Goal: Information Seeking & Learning: Learn about a topic

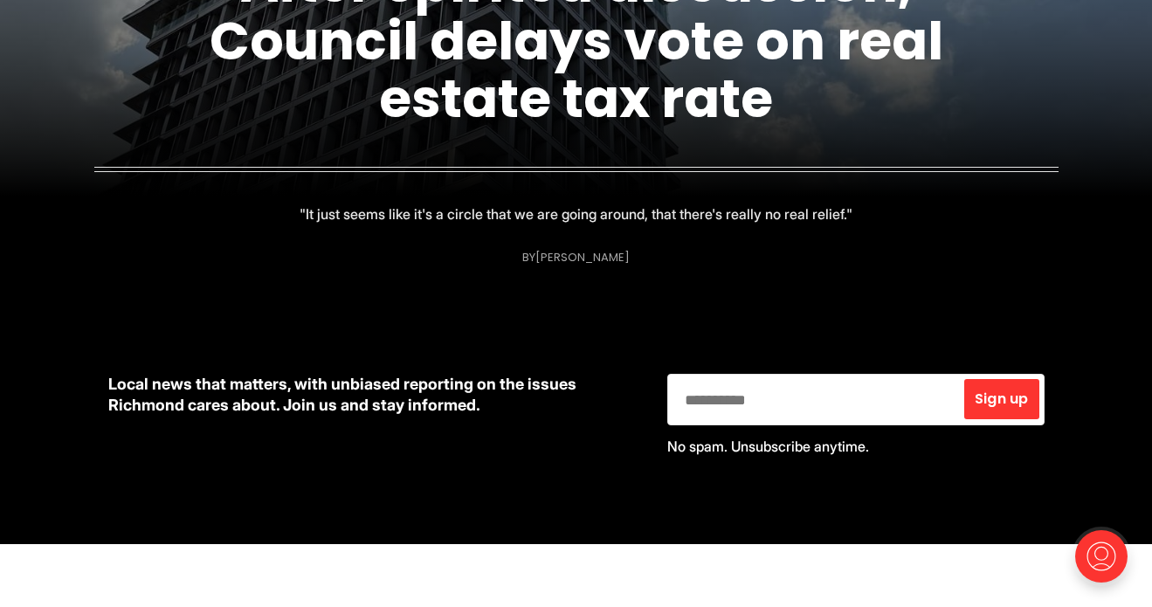
scroll to position [397, 0]
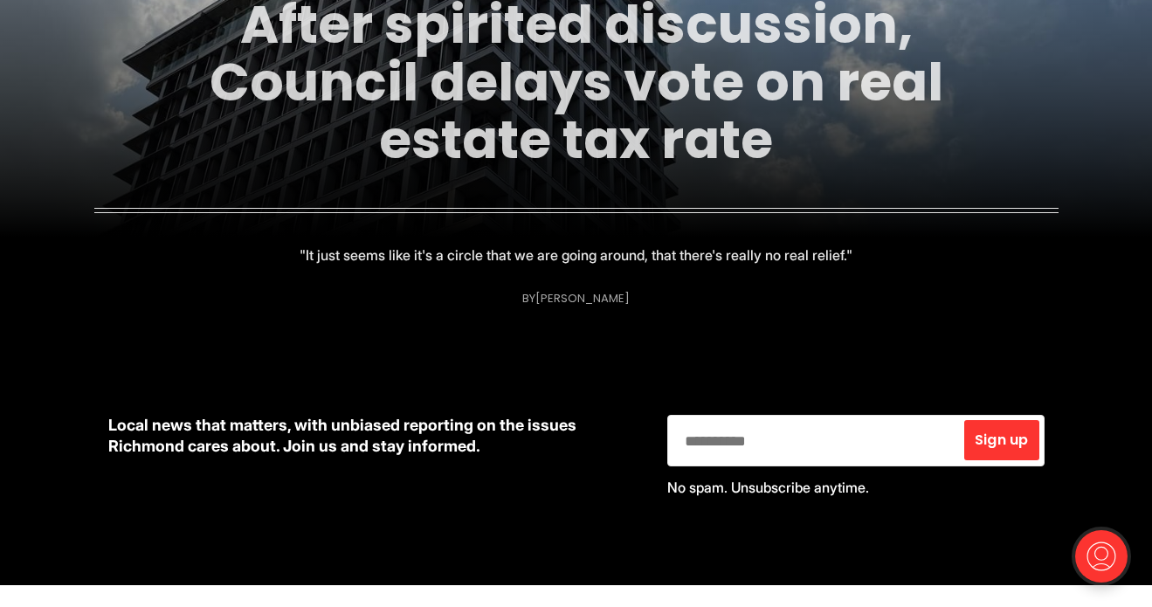
click at [412, 148] on link "After spirited discussion, Council delays vote on real estate tax rate" at bounding box center [577, 82] width 734 height 189
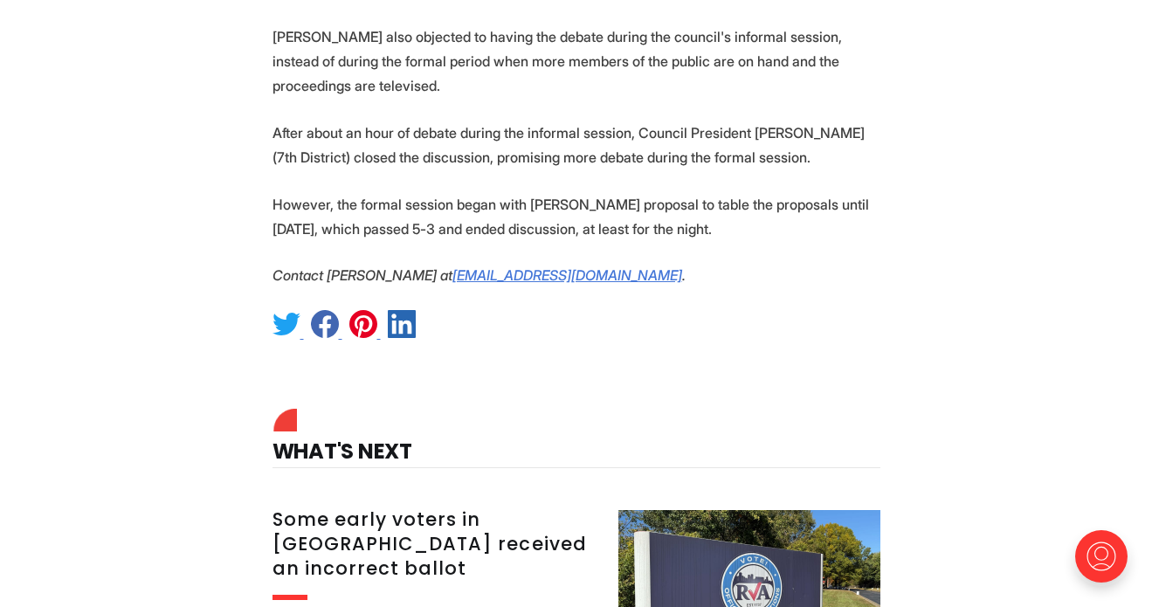
scroll to position [2388, 0]
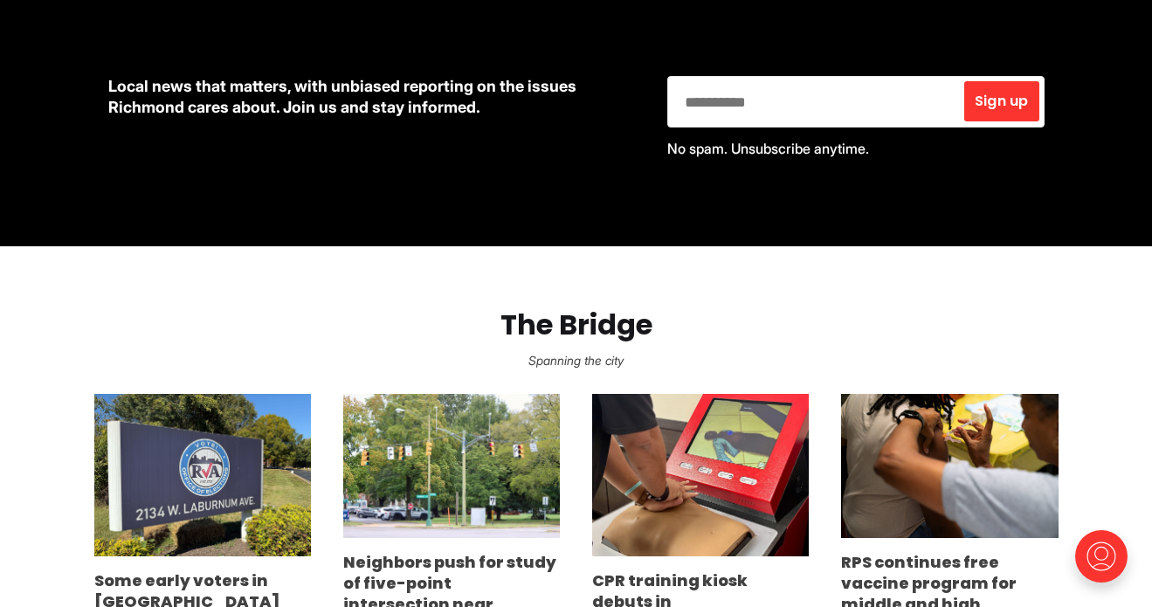
scroll to position [845, 0]
